Goal: Navigation & Orientation: Understand site structure

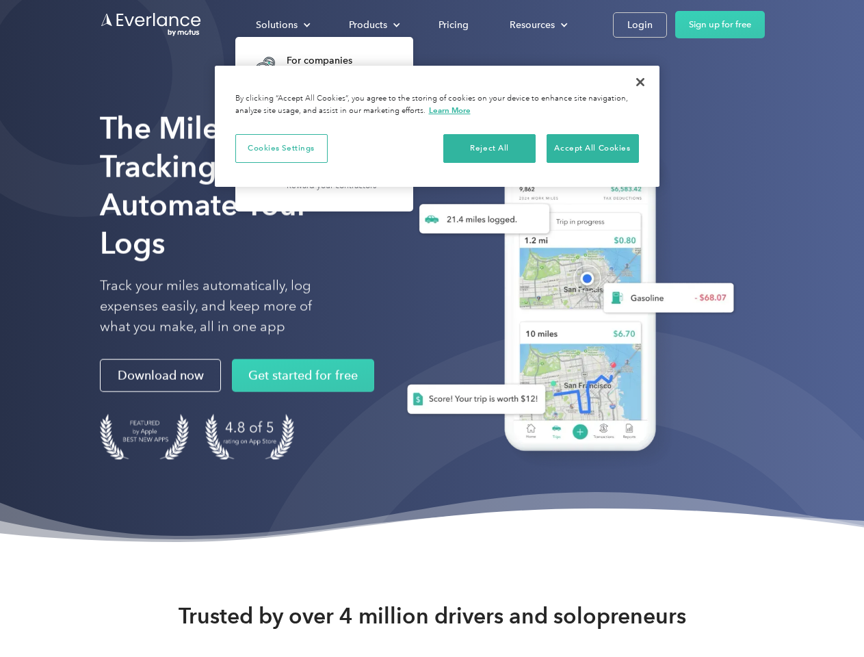
click at [283, 25] on div "Solutions" at bounding box center [277, 24] width 42 height 17
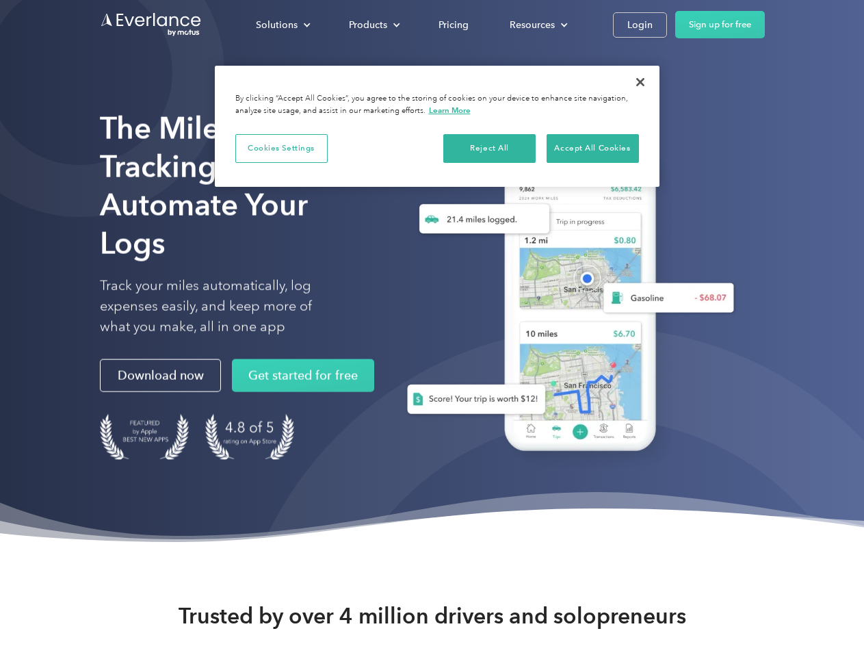
click at [373, 25] on div "Products" at bounding box center [368, 24] width 38 height 17
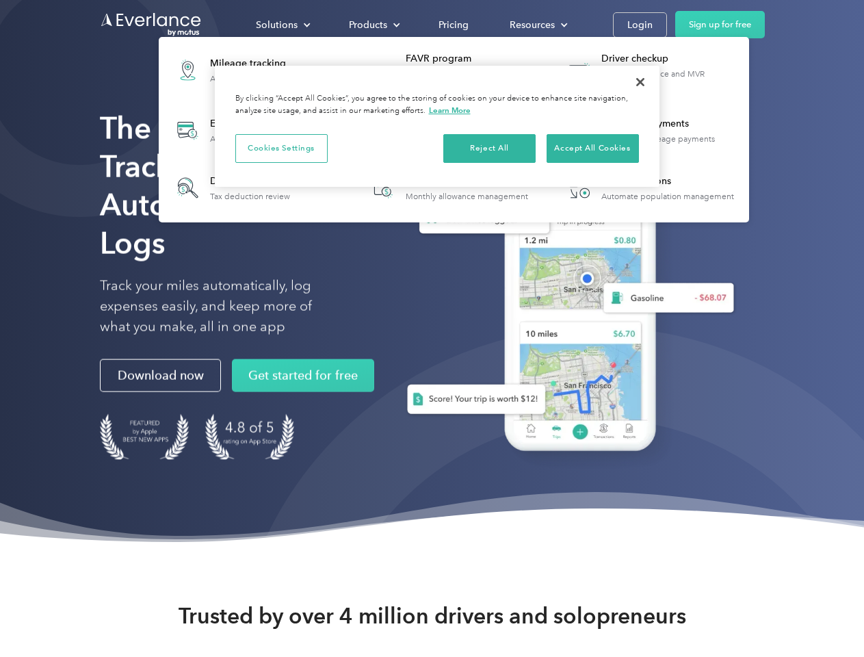
click at [537, 25] on div "Resources" at bounding box center [532, 24] width 45 height 17
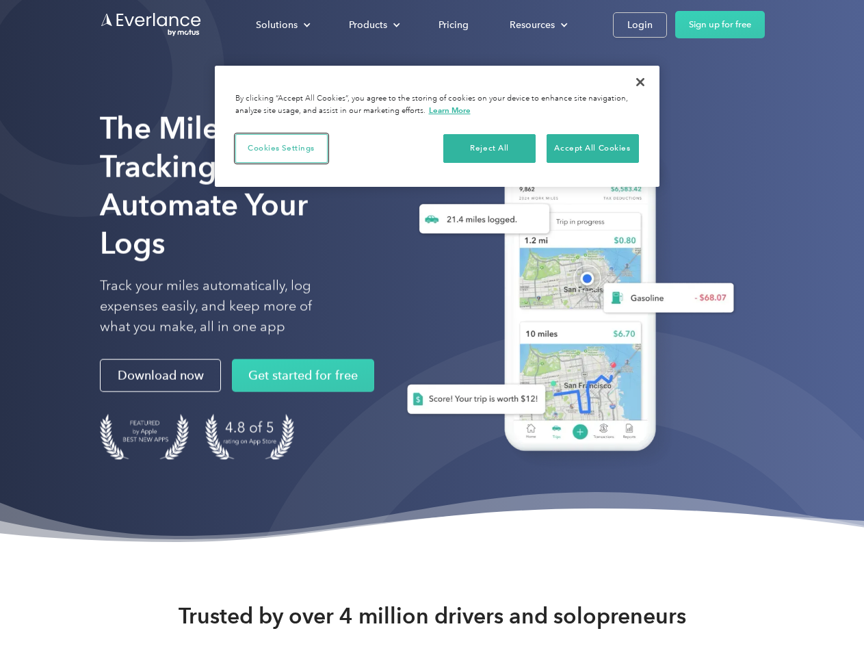
click at [281, 148] on button "Cookies Settings" at bounding box center [281, 148] width 92 height 29
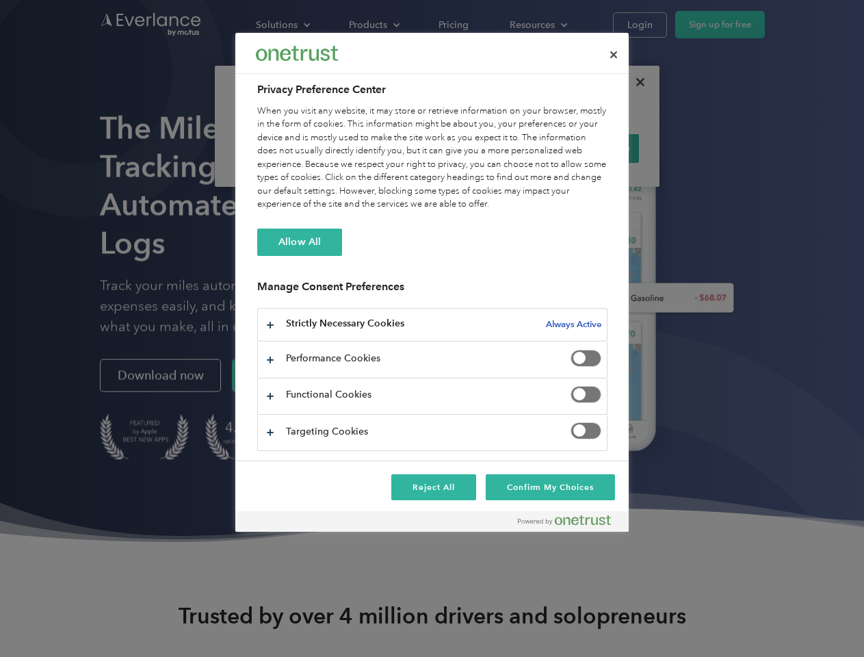
click at [490, 148] on div "When you visit any website, it may store or retrieve information on your browse…" at bounding box center [432, 158] width 350 height 107
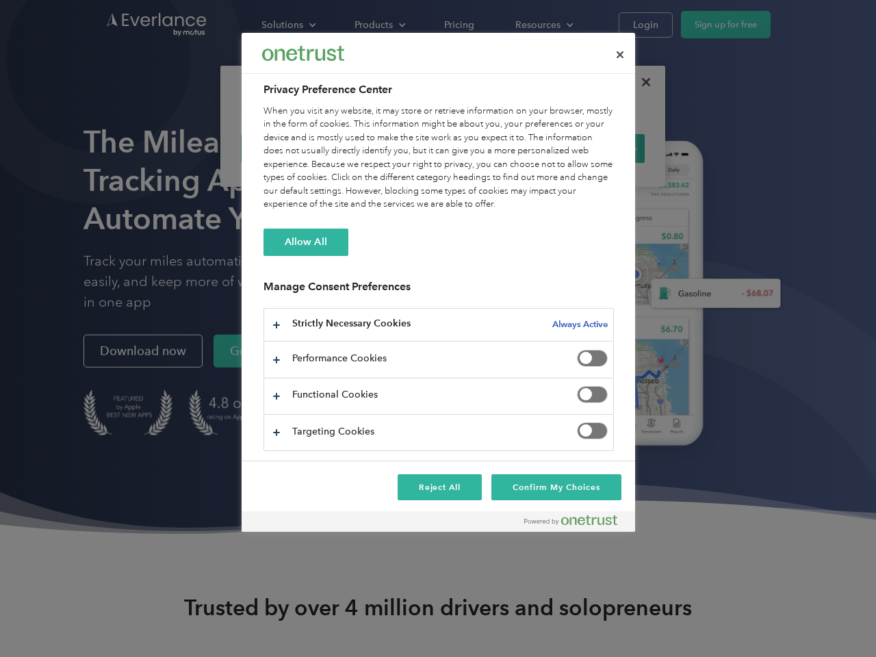
click at [593, 148] on div "When you visit any website, it may store or retrieve information on your browse…" at bounding box center [439, 158] width 350 height 107
click at [641, 82] on div at bounding box center [438, 328] width 876 height 657
